Goal: Task Accomplishment & Management: Manage account settings

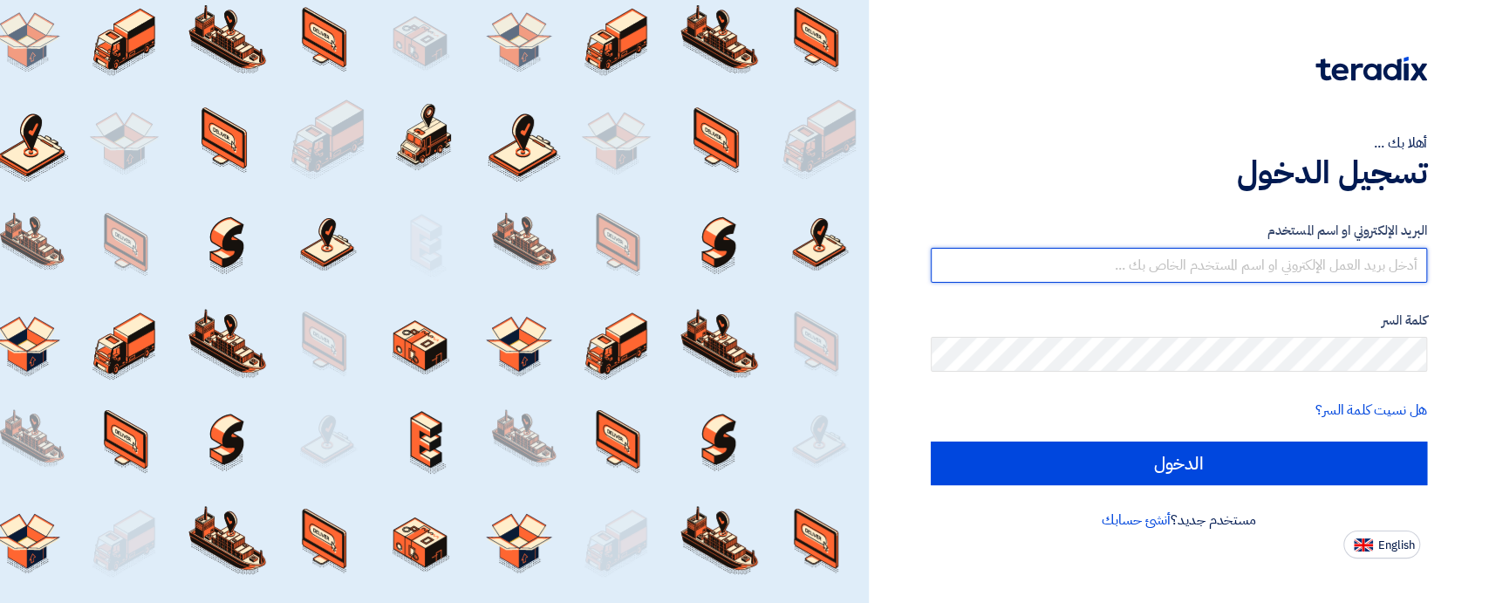
type input "[EMAIL_ADDRESS][DOMAIN_NAME]"
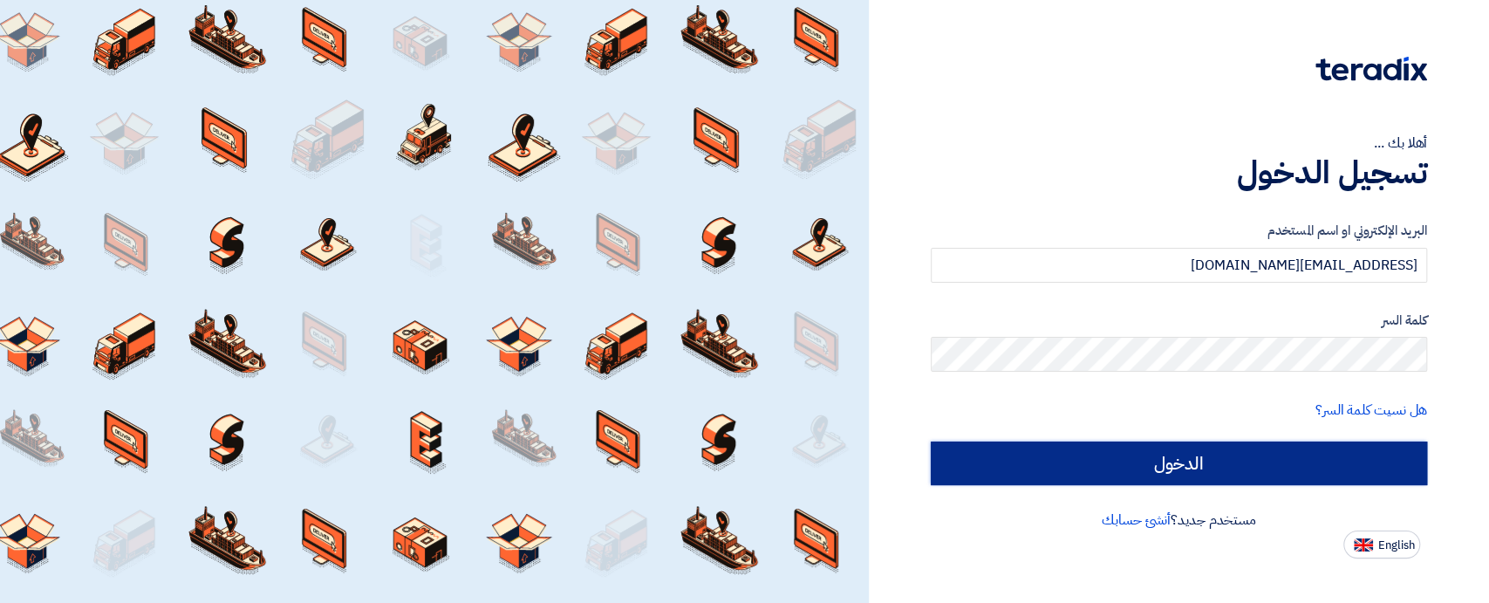
click at [969, 468] on input "الدخول" at bounding box center [1179, 463] width 496 height 44
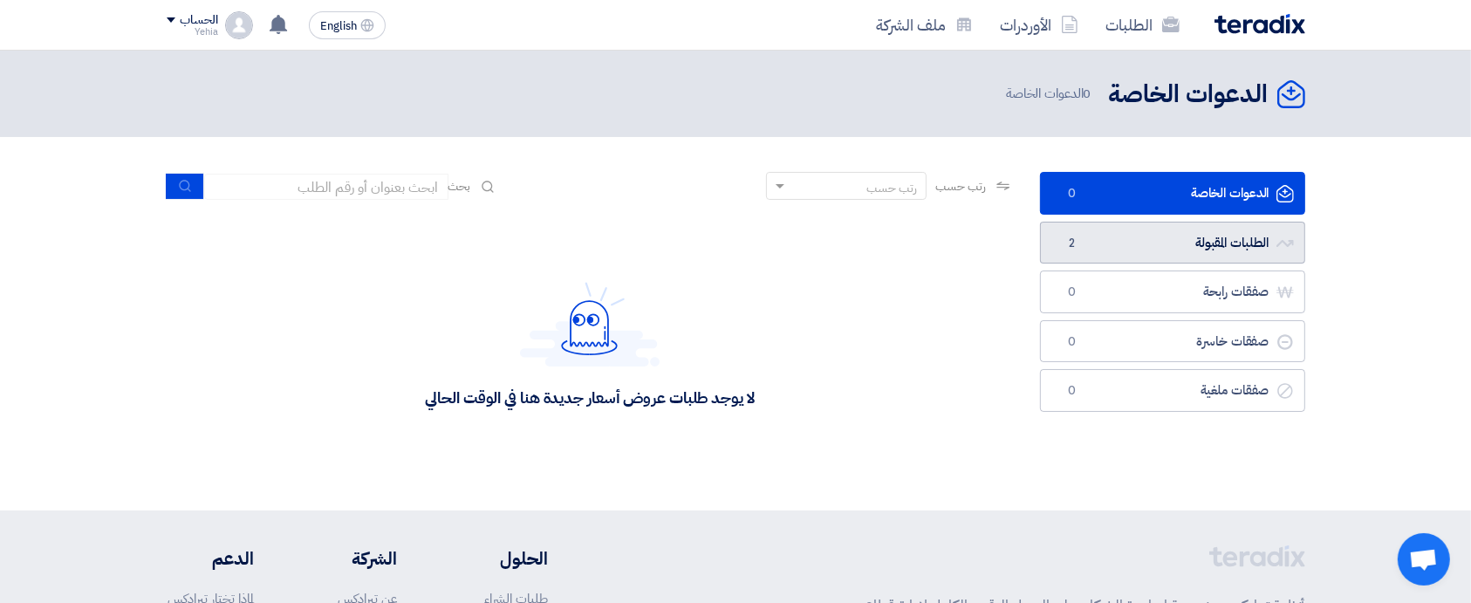
click at [1112, 242] on link "الطلبات المقبولة الطلبات المقبولة 2" at bounding box center [1172, 243] width 265 height 43
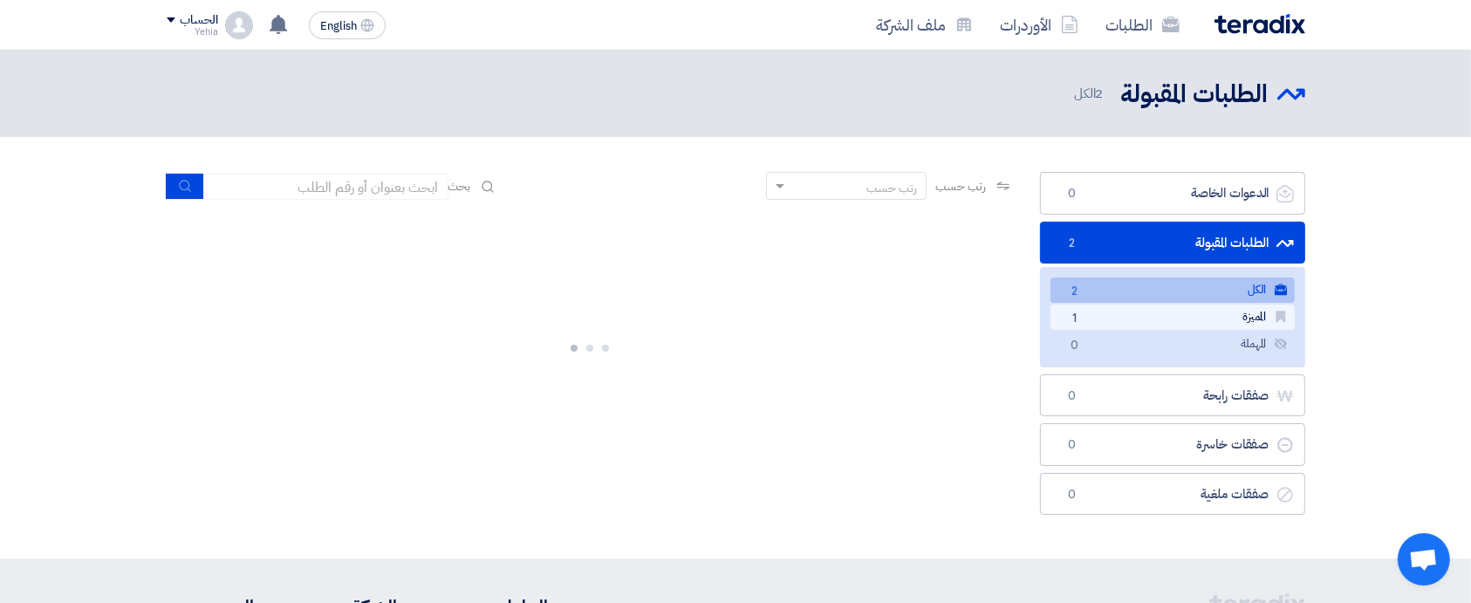
click at [1075, 319] on span "1" at bounding box center [1074, 319] width 21 height 18
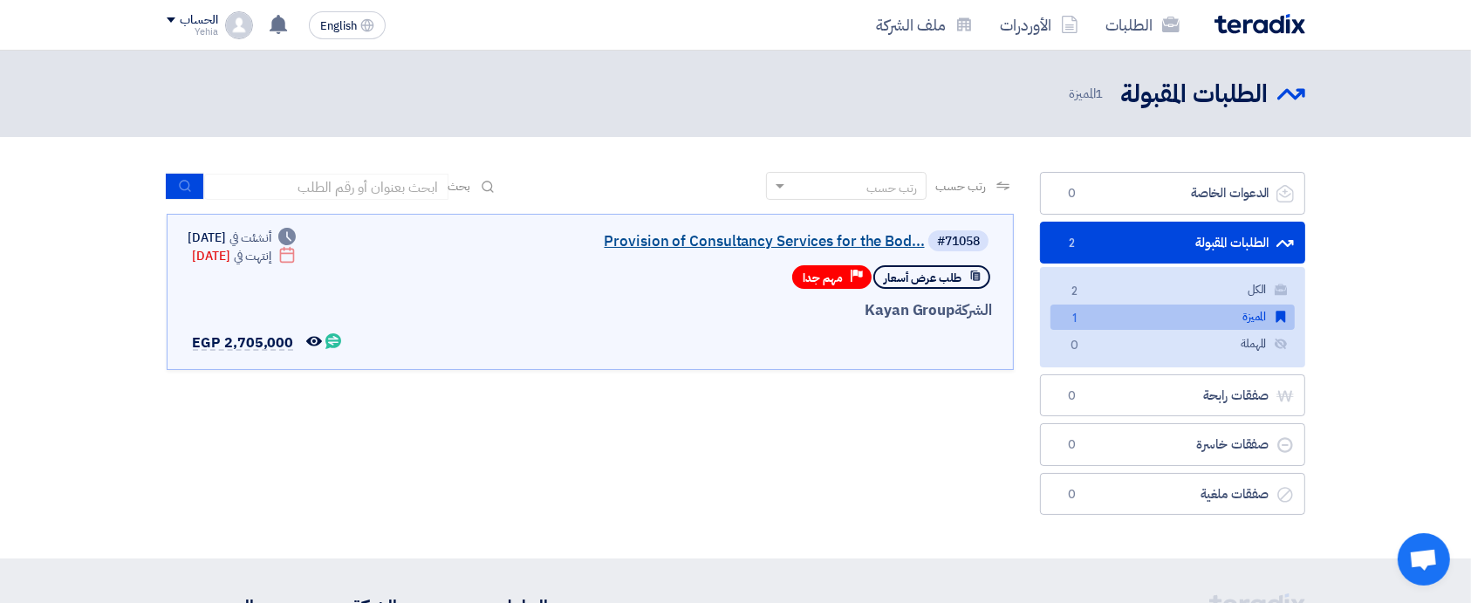
click at [838, 241] on link "Provision of Consultancy Services for the Bod..." at bounding box center [750, 242] width 349 height 16
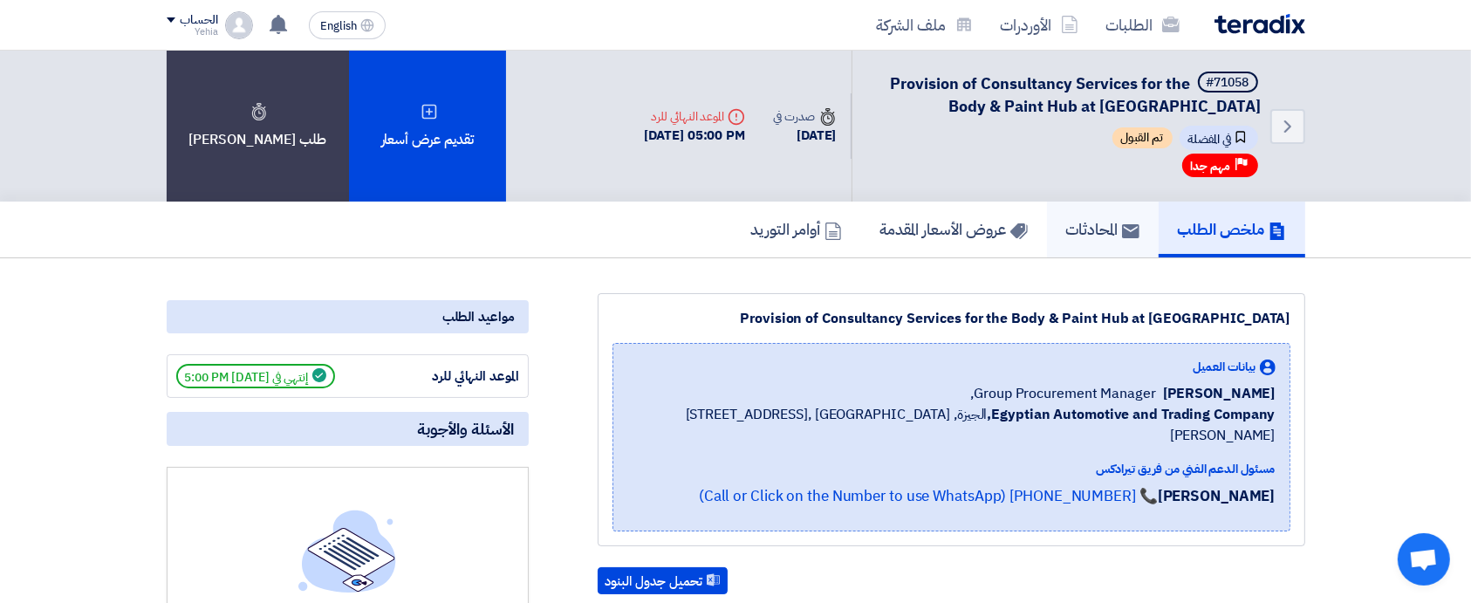
click at [1084, 235] on h5 "المحادثات" at bounding box center [1102, 229] width 73 height 20
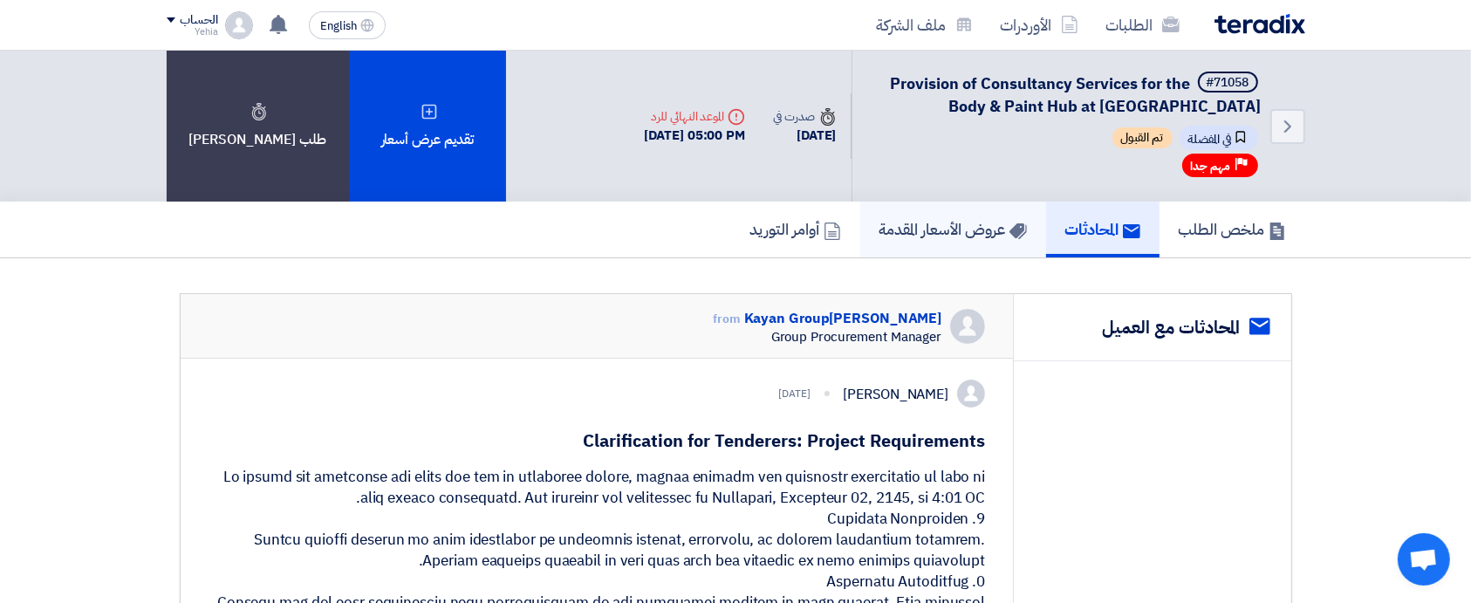
click at [883, 234] on h5 "عروض الأسعار المقدمة" at bounding box center [952, 229] width 147 height 20
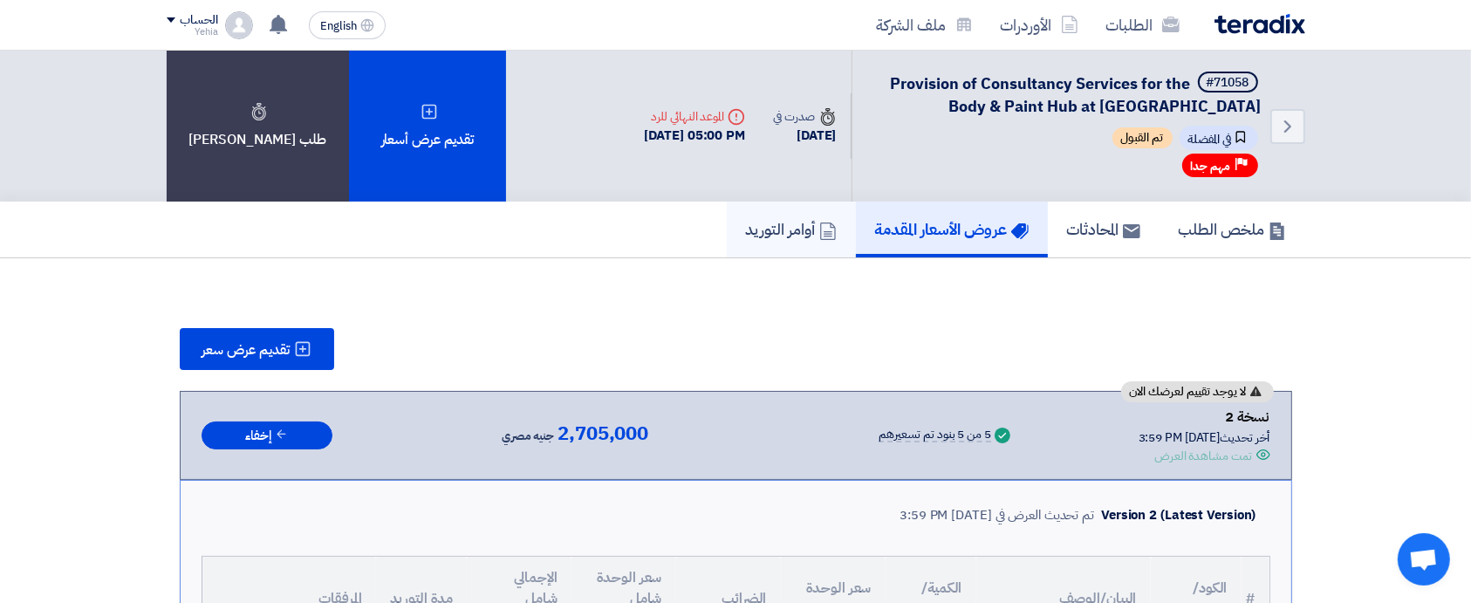
click at [750, 232] on h5 "أوامر التوريد" at bounding box center [791, 229] width 91 height 20
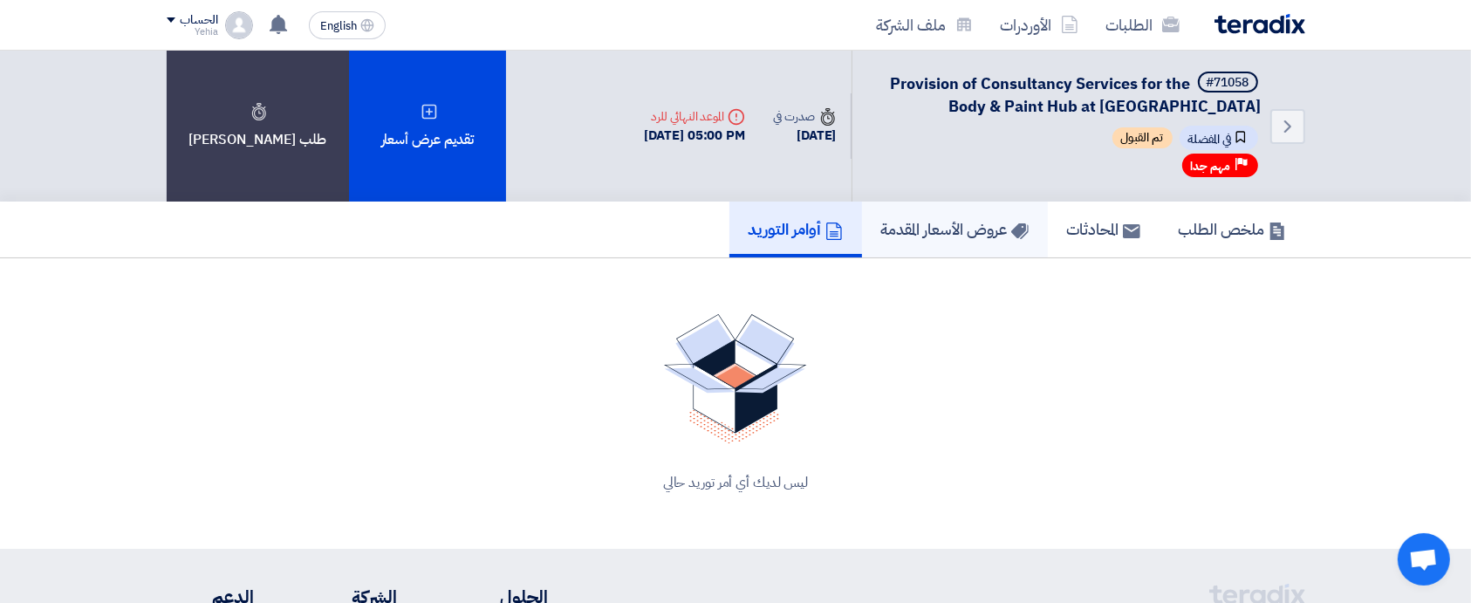
click at [921, 230] on h5 "عروض الأسعار المقدمة" at bounding box center [954, 229] width 147 height 20
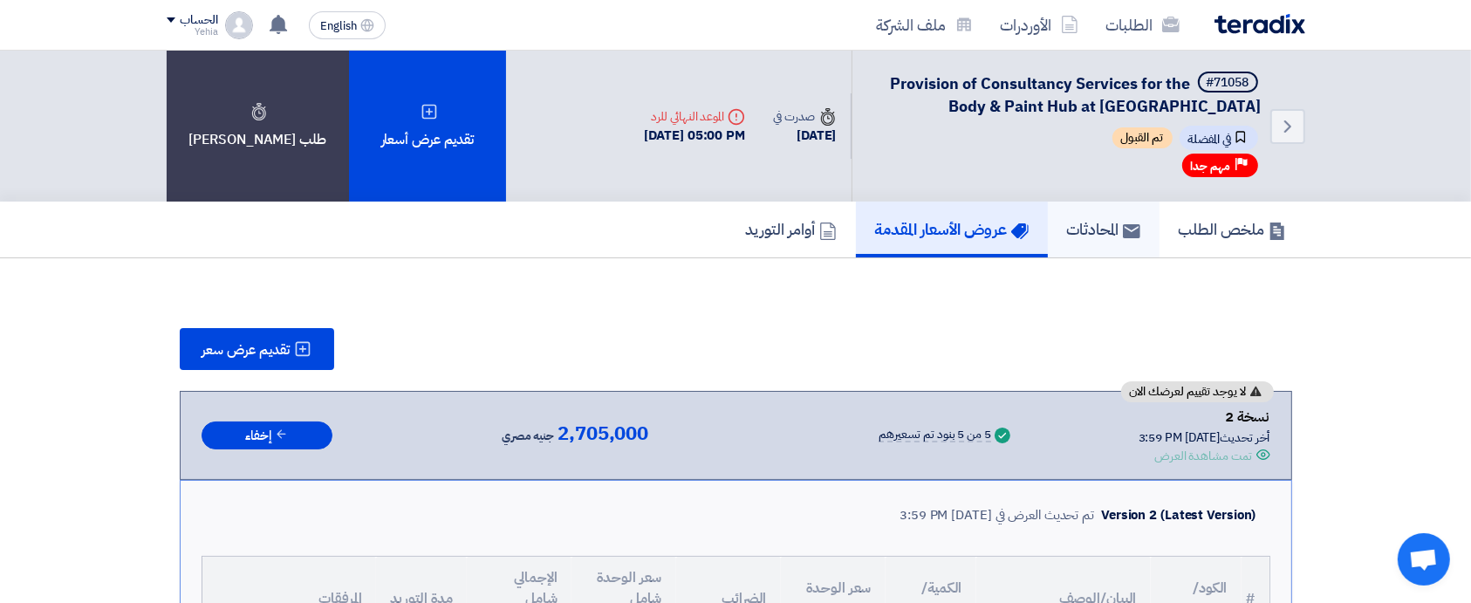
click at [1070, 231] on h5 "المحادثات" at bounding box center [1103, 229] width 73 height 20
